Goal: Find specific page/section: Find specific page/section

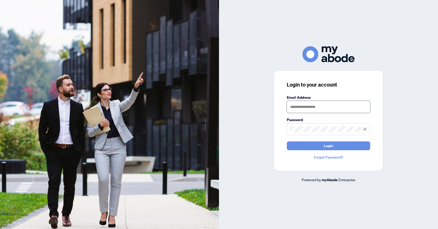
type input "**********"
click at [337, 146] on button "Login" at bounding box center [327, 146] width 83 height 9
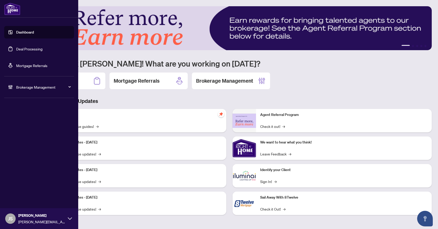
click at [30, 51] on link "Deal Processing" at bounding box center [29, 49] width 26 height 5
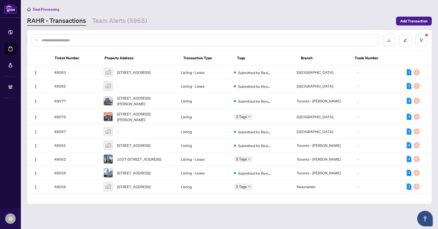
click at [129, 40] on input "text" at bounding box center [207, 41] width 333 height 6
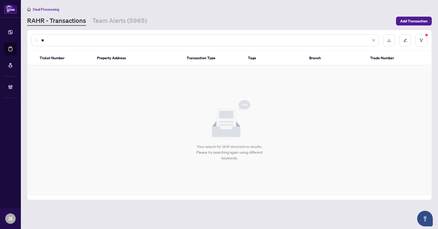
type input "*"
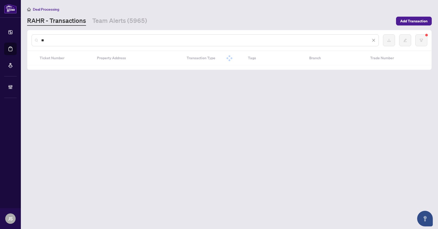
type input "*"
